Goal: Transaction & Acquisition: Purchase product/service

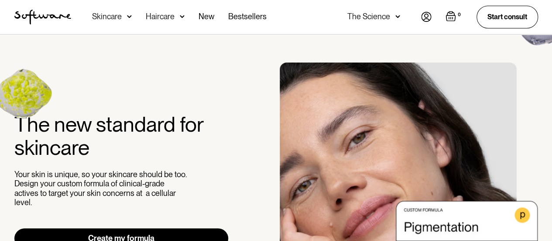
click at [107, 17] on div "Skincare" at bounding box center [107, 16] width 30 height 9
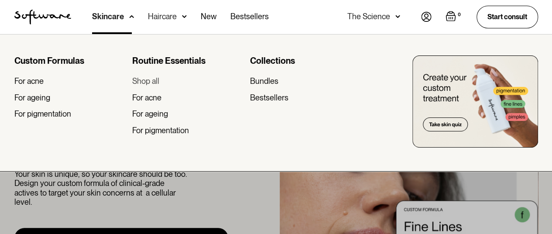
click at [153, 82] on div "Shop all" at bounding box center [145, 81] width 27 height 10
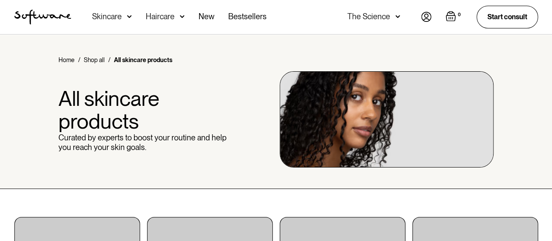
click at [124, 14] on div "Skincare" at bounding box center [112, 17] width 40 height 34
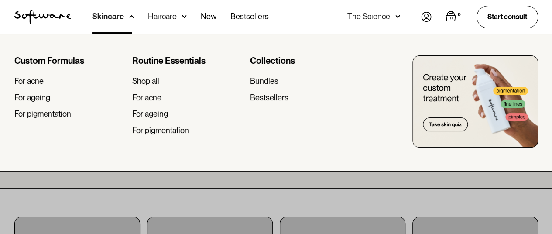
click at [447, 118] on img at bounding box center [475, 101] width 126 height 92
click at [269, 96] on div "Bestsellers" at bounding box center [269, 98] width 38 height 10
